Goal: Information Seeking & Learning: Learn about a topic

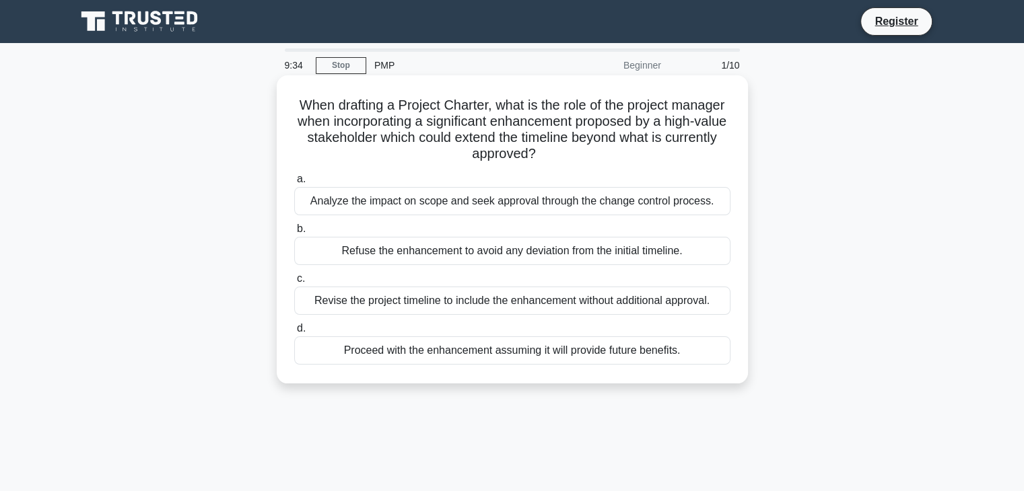
click at [310, 193] on div "Analyze the impact on scope and seek approval through the change control proces…" at bounding box center [512, 201] width 436 height 28
click at [294, 184] on input "a. Analyze the impact on scope and seek approval through the change control pro…" at bounding box center [294, 179] width 0 height 9
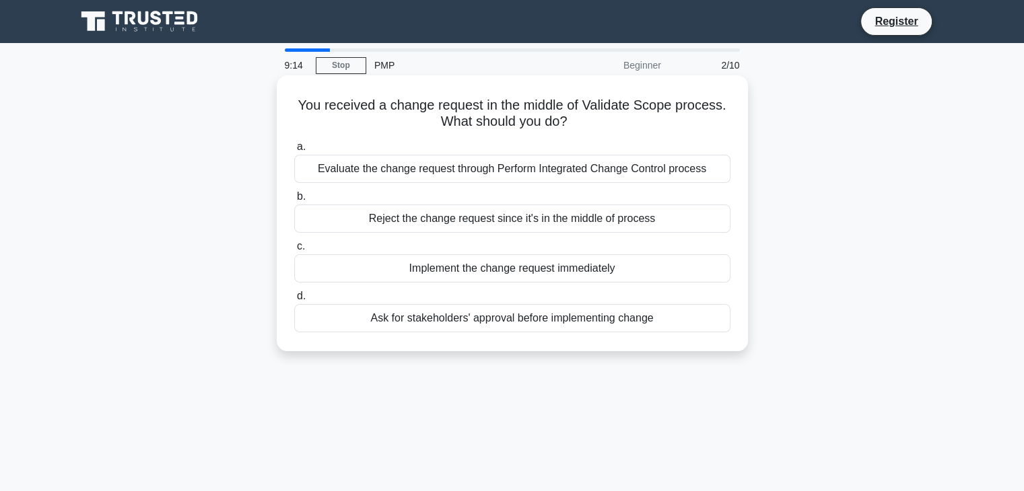
click at [362, 172] on div "Evaluate the change request through Perform Integrated Change Control process" at bounding box center [512, 169] width 436 height 28
click at [294, 151] on input "a. Evaluate the change request through Perform Integrated Change Control process" at bounding box center [294, 147] width 0 height 9
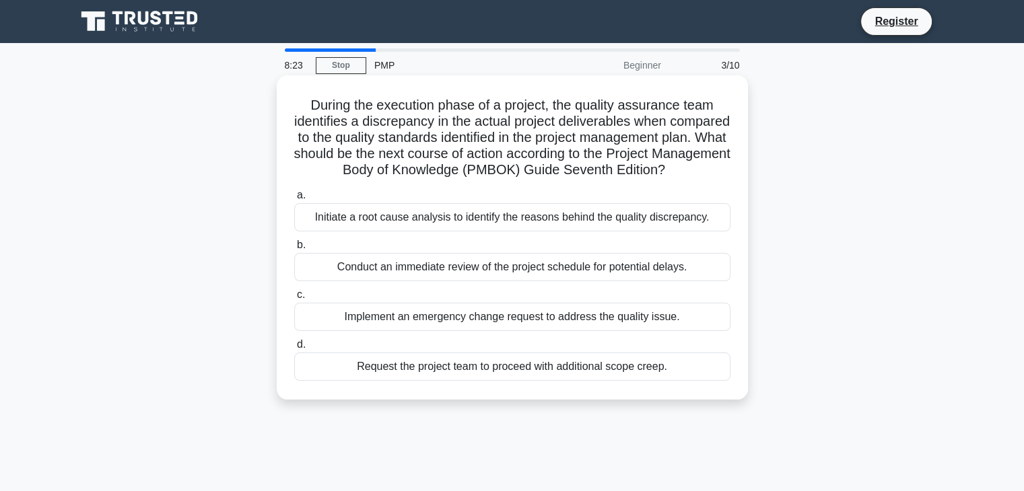
click at [343, 232] on div "Initiate a root cause analysis to identify the reasons behind the quality discr…" at bounding box center [512, 217] width 436 height 28
click at [294, 200] on input "a. Initiate a root cause analysis to identify the reasons behind the quality di…" at bounding box center [294, 195] width 0 height 9
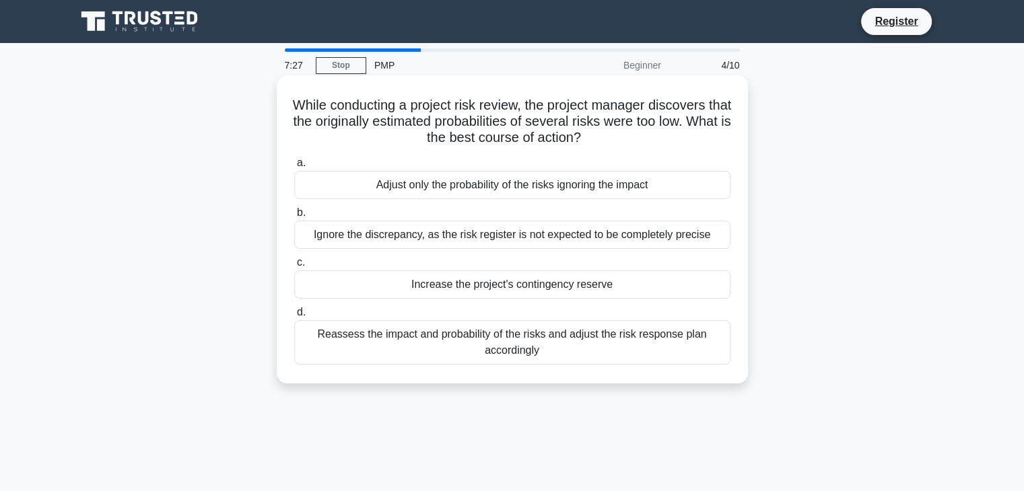
click at [455, 343] on div "Reassess the impact and probability of the risks and adjust the risk response p…" at bounding box center [512, 342] width 436 height 44
click at [294, 317] on input "d. Reassess the impact and probability of the risks and adjust the risk respons…" at bounding box center [294, 312] width 0 height 9
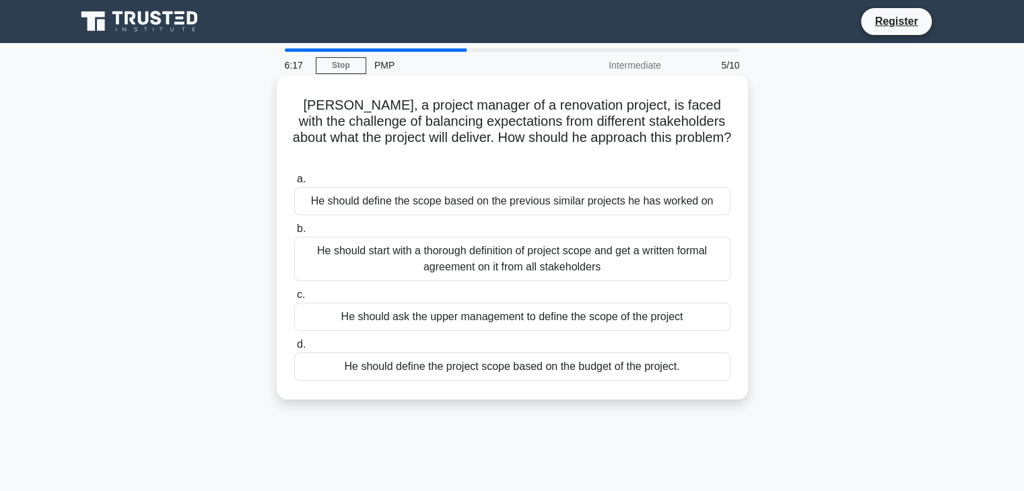
click at [396, 244] on div "He should start with a thorough definition of project scope and get a written f…" at bounding box center [512, 259] width 436 height 44
click at [294, 234] on input "b. He should start with a thorough definition of project scope and get a writte…" at bounding box center [294, 229] width 0 height 9
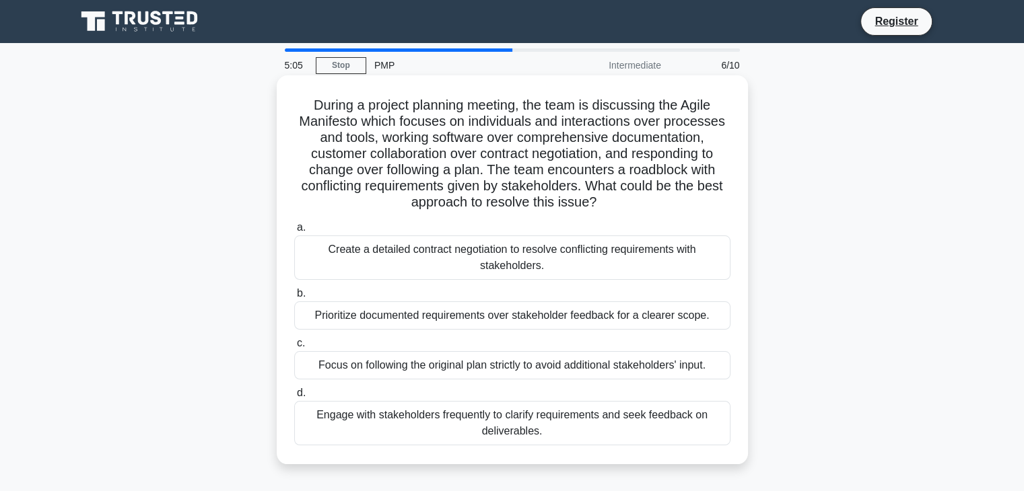
click at [522, 425] on div "Engage with stakeholders frequently to clarify requirements and seek feedback o…" at bounding box center [512, 423] width 436 height 44
click at [294, 398] on input "d. Engage with stakeholders frequently to clarify requirements and seek feedbac…" at bounding box center [294, 393] width 0 height 9
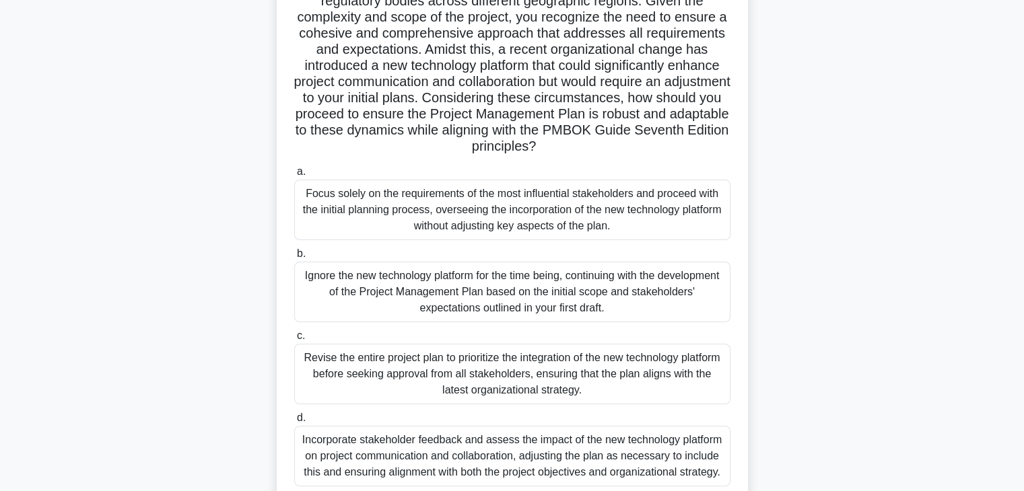
scroll to position [236, 0]
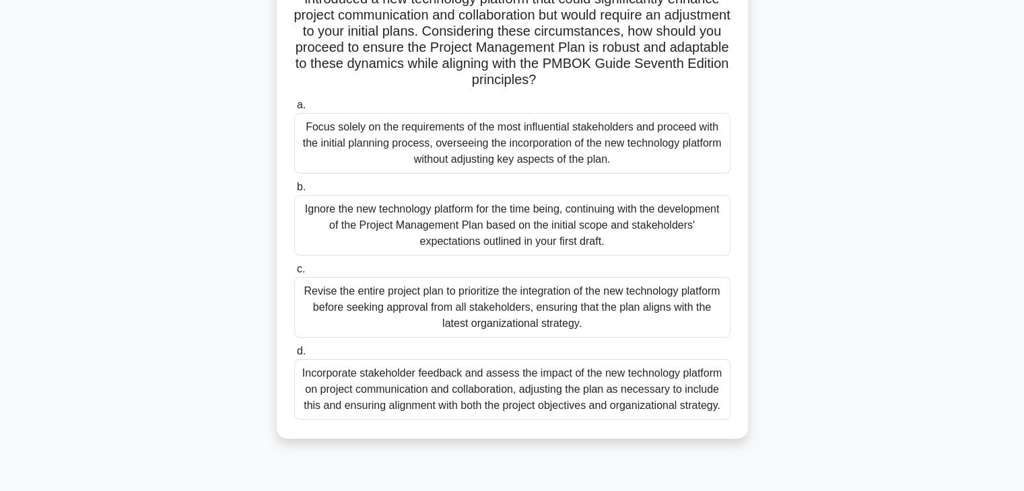
click at [452, 377] on div "Incorporate stakeholder feedback and assess the impact of the new technology pl…" at bounding box center [512, 390] width 436 height 61
click at [294, 356] on input "d. Incorporate stakeholder feedback and assess the impact of the new technology…" at bounding box center [294, 351] width 0 height 9
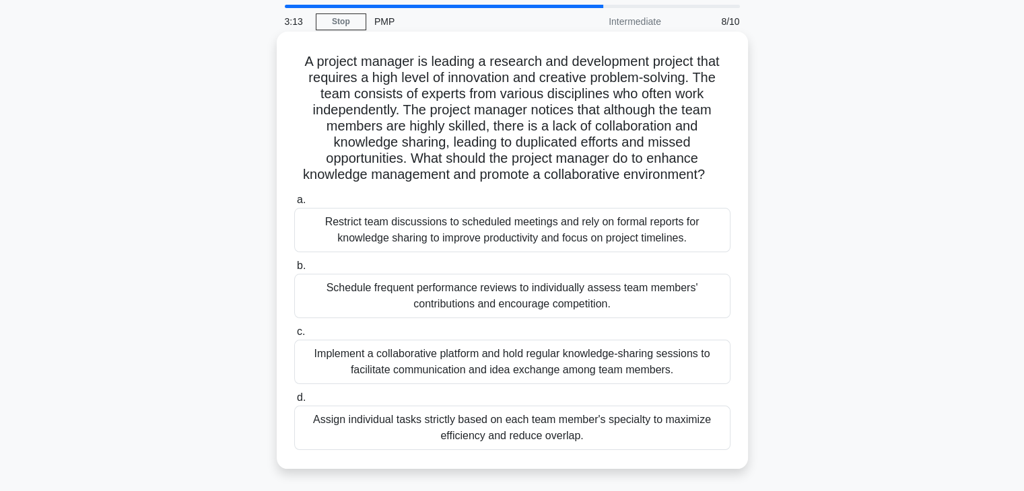
scroll to position [67, 0]
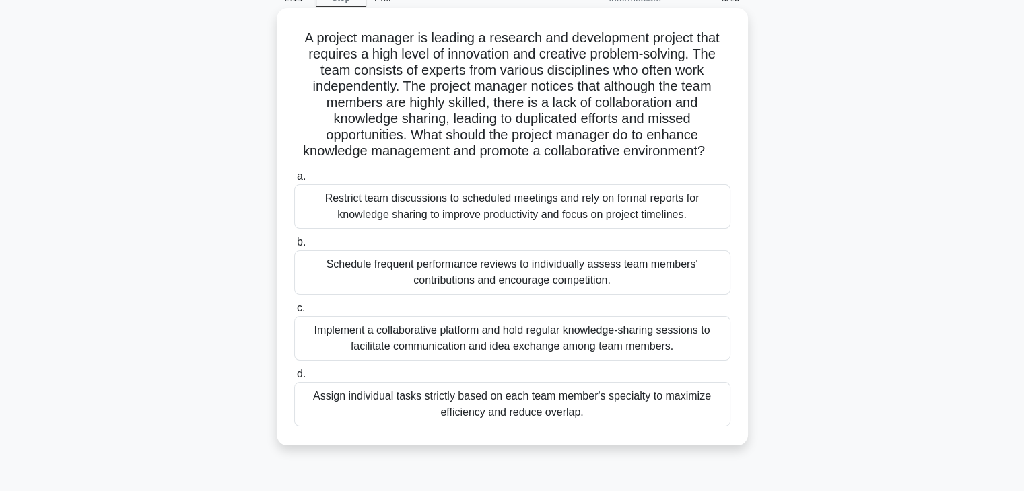
click at [470, 345] on div "Implement a collaborative platform and hold regular knowledge-sharing sessions …" at bounding box center [512, 338] width 436 height 44
click at [294, 313] on input "c. Implement a collaborative platform and hold regular knowledge-sharing sessio…" at bounding box center [294, 308] width 0 height 9
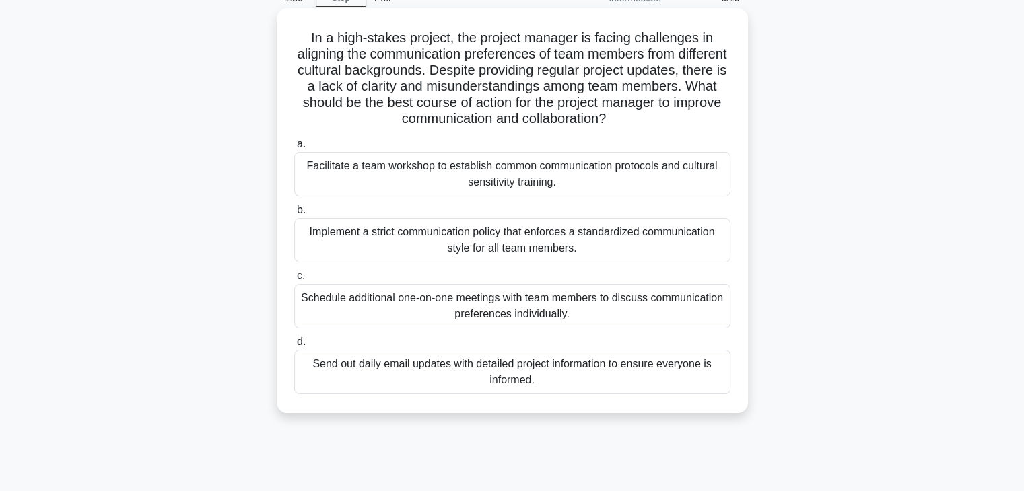
scroll to position [0, 0]
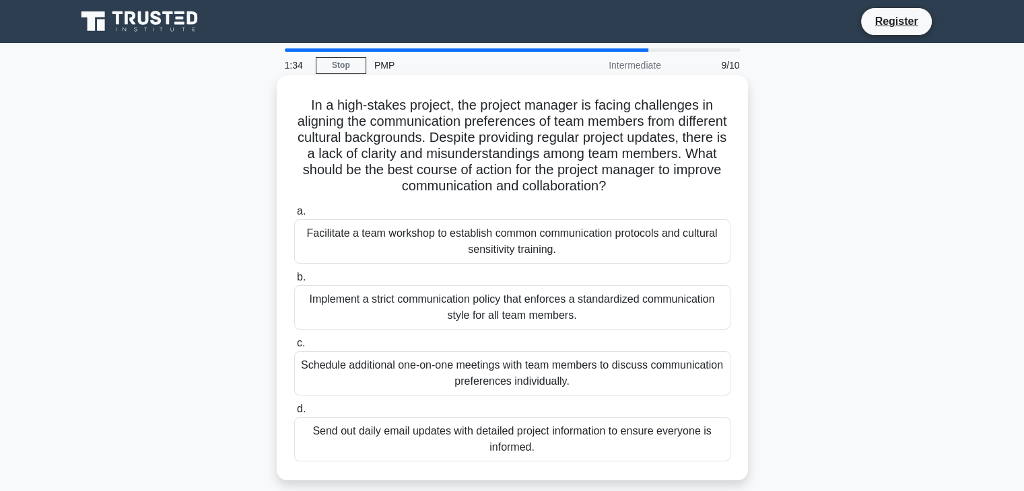
click at [385, 240] on div "Facilitate a team workshop to establish common communication protocols and cult…" at bounding box center [512, 241] width 436 height 44
click at [294, 216] on input "a. Facilitate a team workshop to establish common communication protocols and c…" at bounding box center [294, 211] width 0 height 9
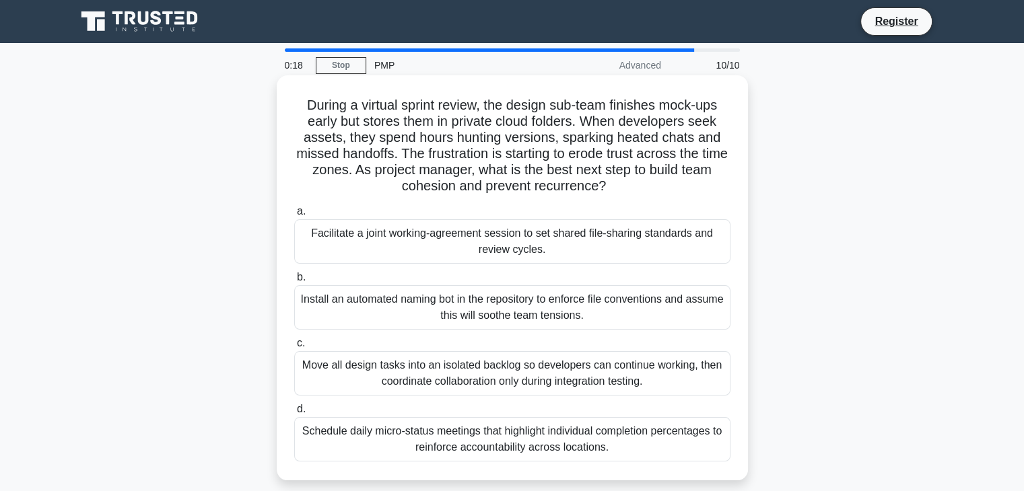
click at [450, 242] on div "Facilitate a joint working-agreement session to set shared file-sharing standar…" at bounding box center [512, 241] width 436 height 44
click at [294, 216] on input "a. Facilitate a joint working-agreement session to set shared file-sharing stan…" at bounding box center [294, 211] width 0 height 9
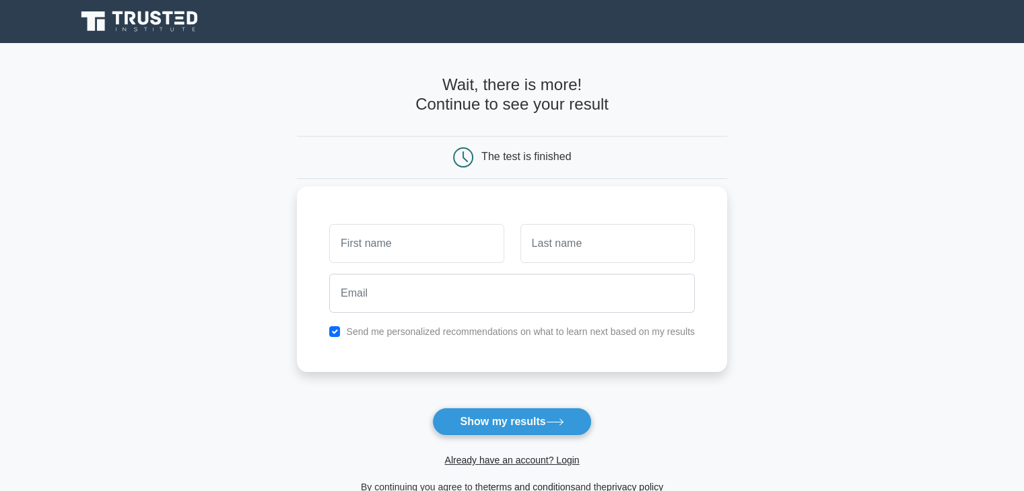
click at [364, 246] on input "text" at bounding box center [416, 243] width 174 height 39
type input "[PERSON_NAME]"
click at [535, 243] on input "text" at bounding box center [607, 243] width 174 height 39
type input "FOHLEN"
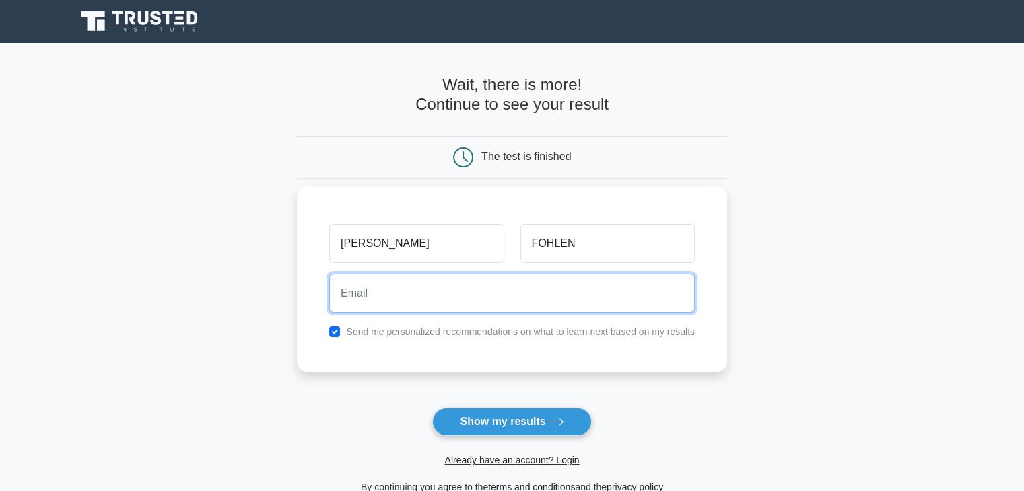
click at [347, 300] on input "email" at bounding box center [512, 293] width 366 height 39
type input "mfohlen@gmail.com"
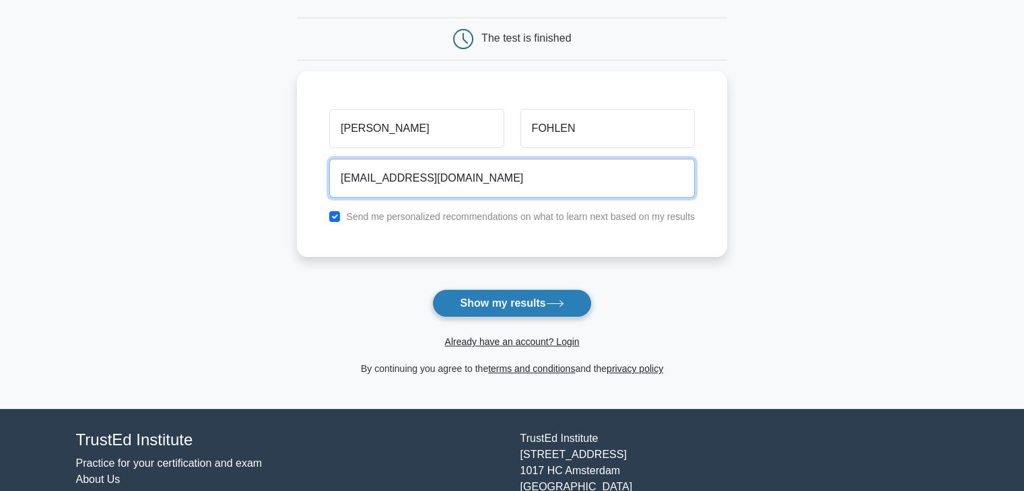
scroll to position [135, 0]
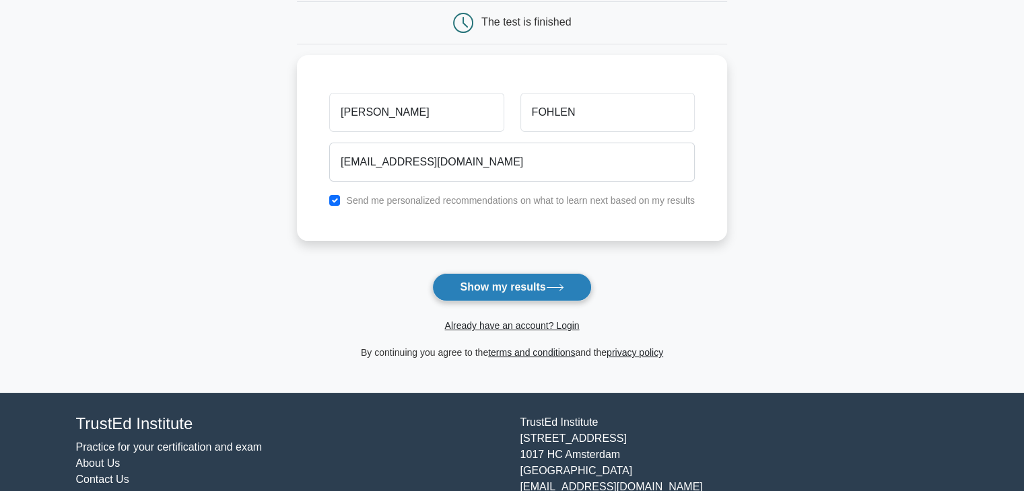
click at [489, 285] on button "Show my results" at bounding box center [511, 287] width 159 height 28
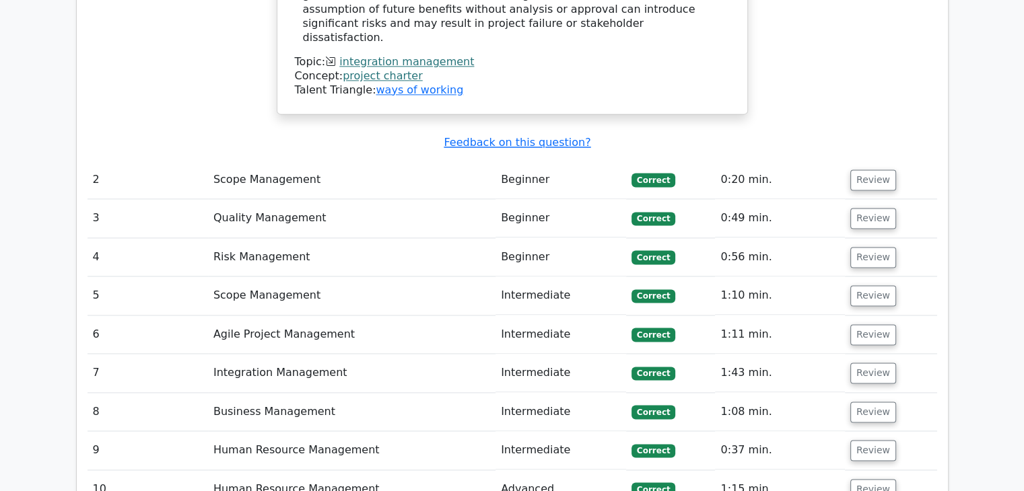
scroll to position [1818, 0]
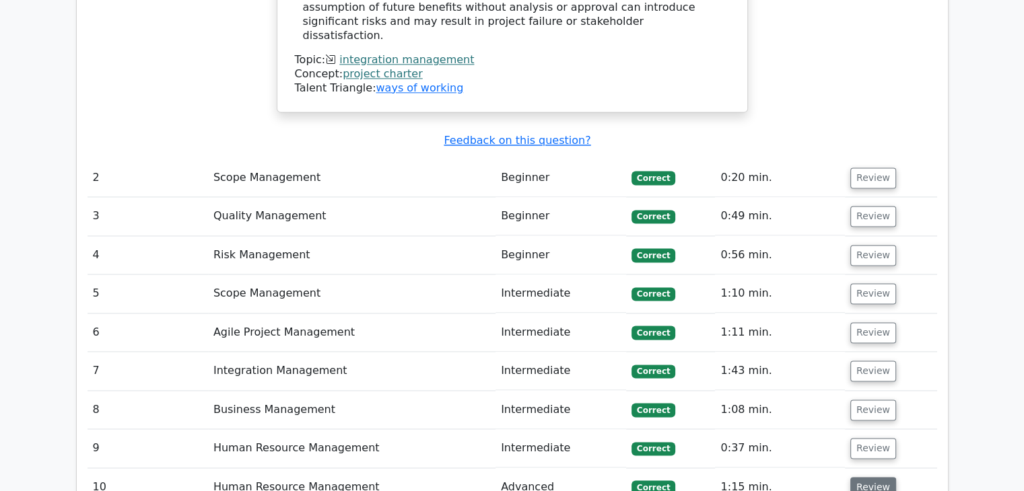
click at [872, 477] on button "Review" at bounding box center [873, 487] width 46 height 21
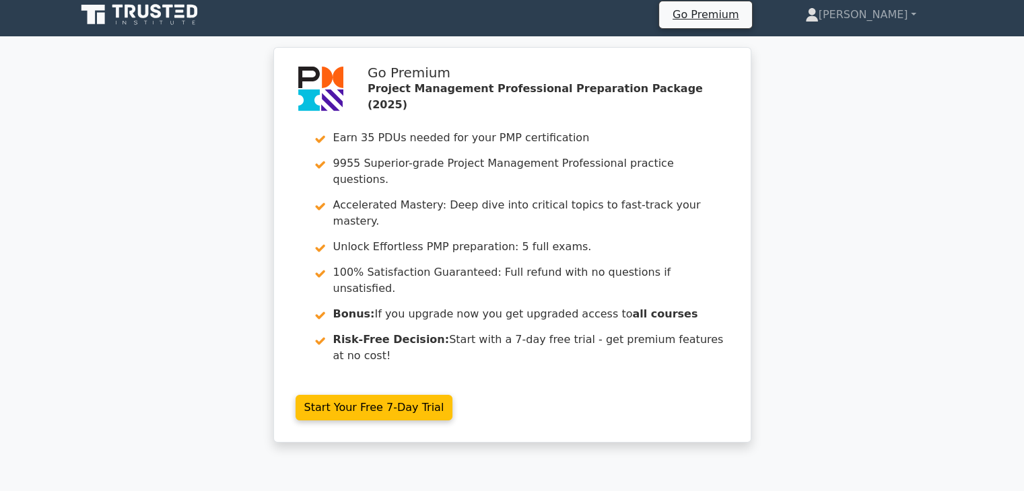
scroll to position [0, 0]
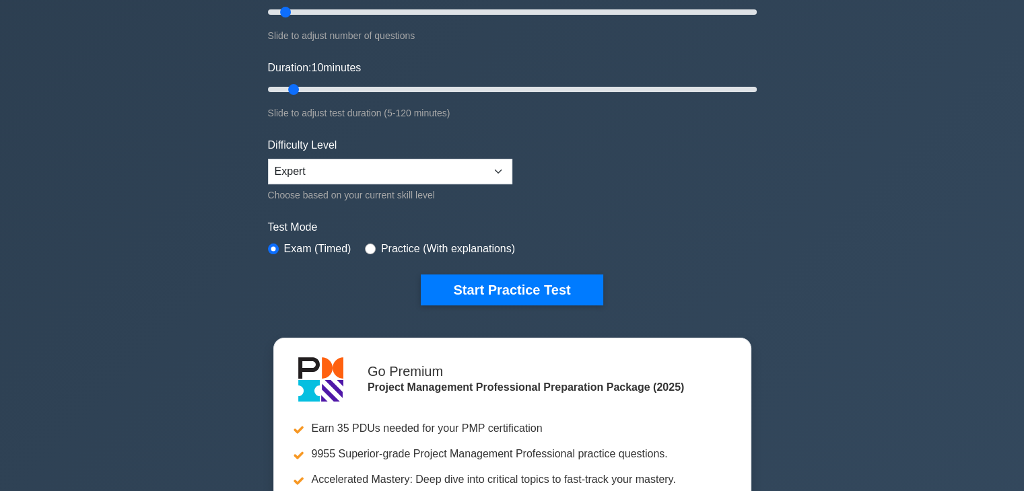
scroll to position [269, 0]
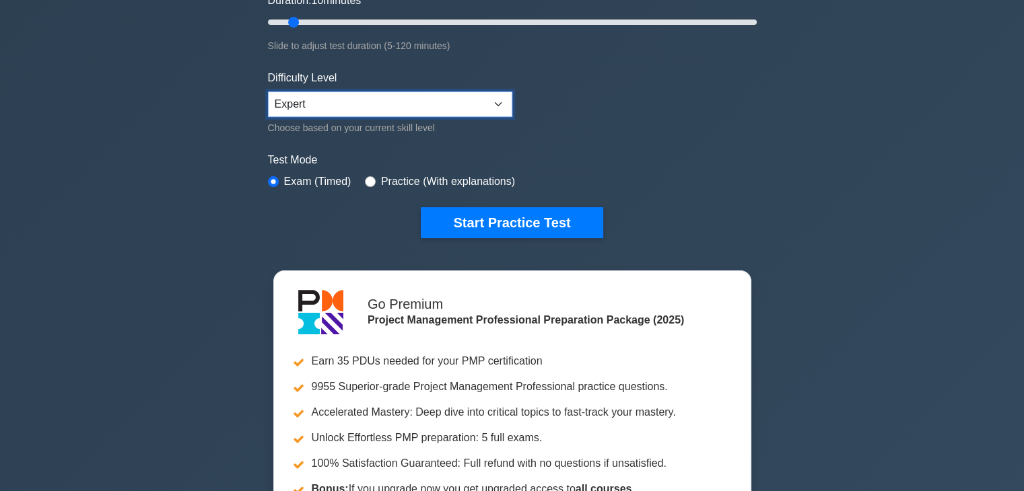
click at [496, 101] on select "Beginner Intermediate Expert" at bounding box center [390, 105] width 244 height 26
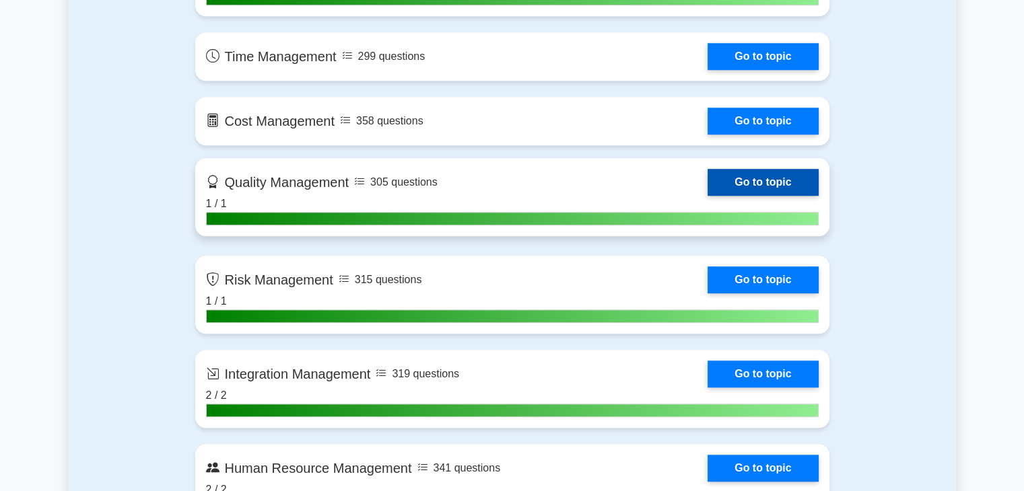
scroll to position [1077, 0]
